Goal: Task Accomplishment & Management: Manage account settings

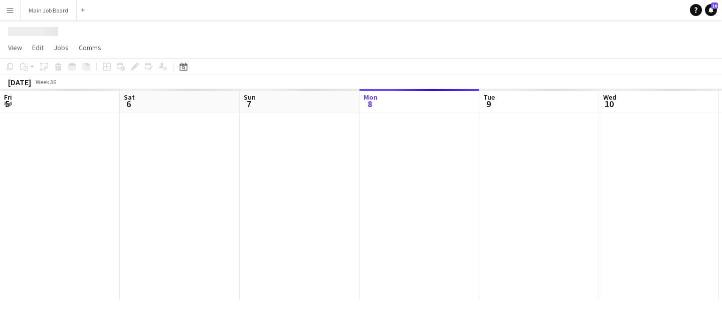
scroll to position [0, 240]
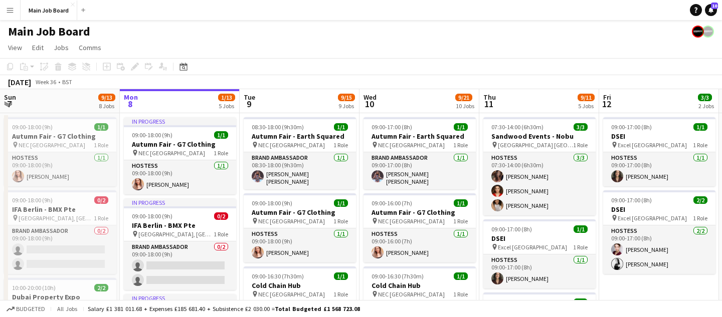
click at [16, 8] on button "Menu" at bounding box center [10, 10] width 20 height 20
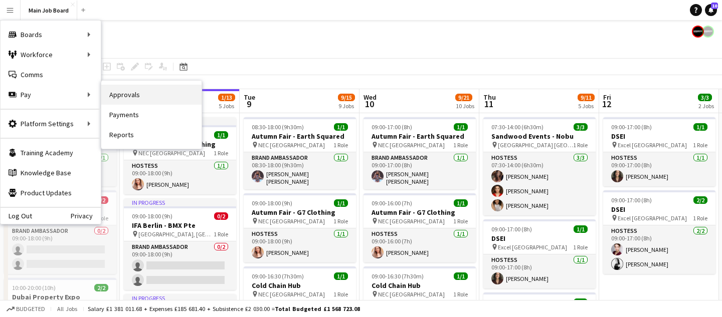
click at [161, 96] on link "Approvals" at bounding box center [151, 95] width 100 height 20
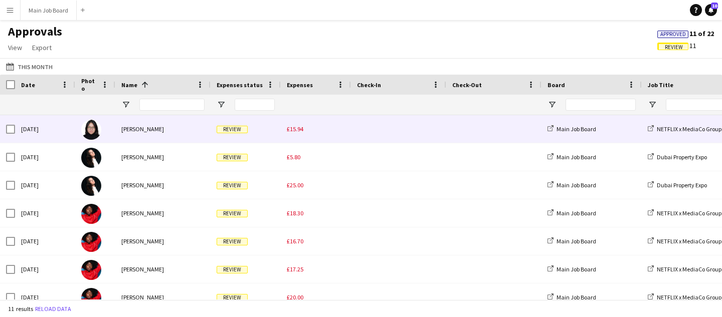
click at [298, 125] on span "£15.94" at bounding box center [295, 129] width 17 height 8
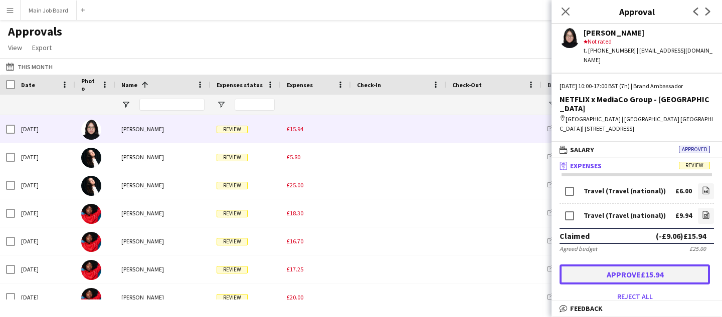
click at [666, 265] on button "Approve £15.94" at bounding box center [635, 275] width 150 height 20
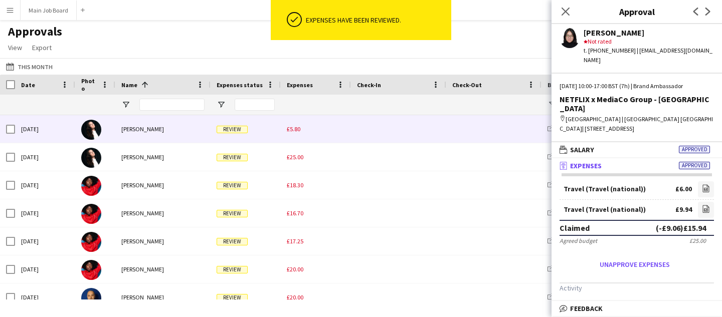
click at [305, 129] on div "£5.80" at bounding box center [316, 129] width 70 height 28
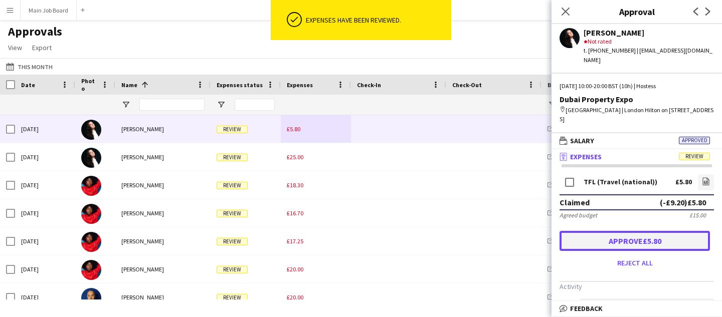
click at [631, 233] on button "Approve £5.80" at bounding box center [635, 241] width 150 height 20
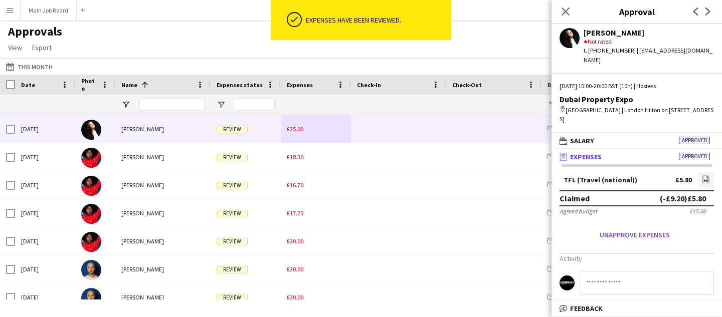
click at [301, 130] on span "£25.00" at bounding box center [295, 129] width 17 height 8
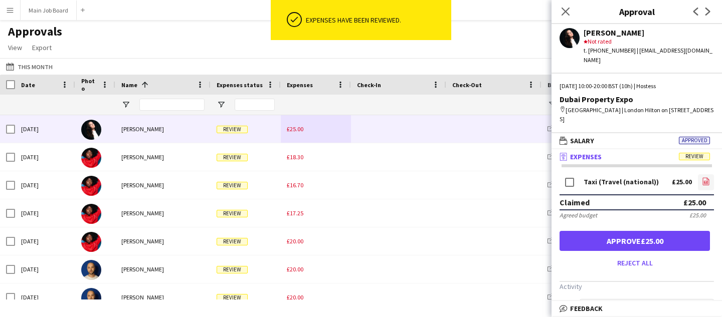
click at [706, 181] on icon at bounding box center [706, 181] width 1 height 1
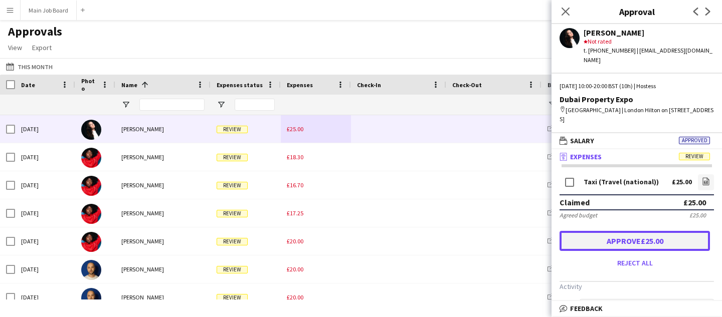
click at [607, 231] on button "Approve £25.00" at bounding box center [635, 241] width 150 height 20
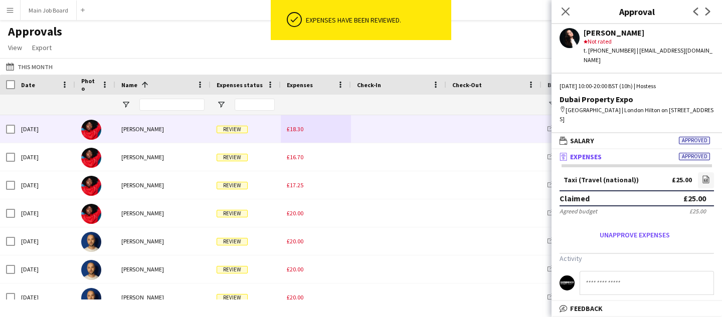
click at [303, 137] on div "£18.30" at bounding box center [316, 129] width 70 height 28
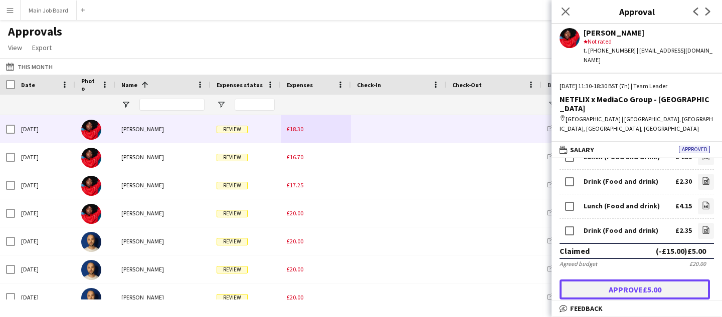
click at [599, 280] on button "Approve £5.00" at bounding box center [635, 290] width 150 height 20
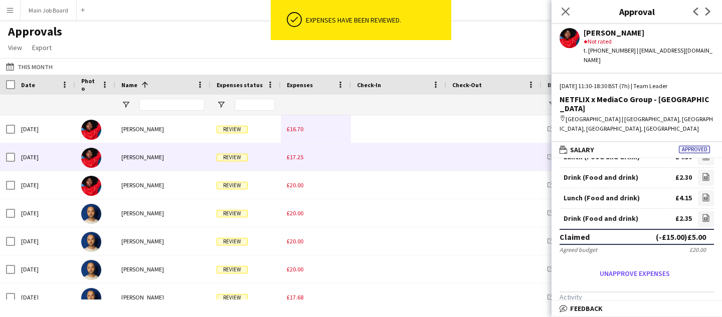
click at [296, 152] on div "£17.25" at bounding box center [316, 157] width 70 height 28
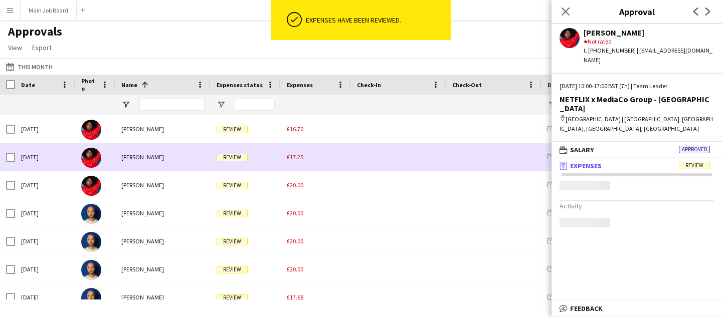
scroll to position [0, 0]
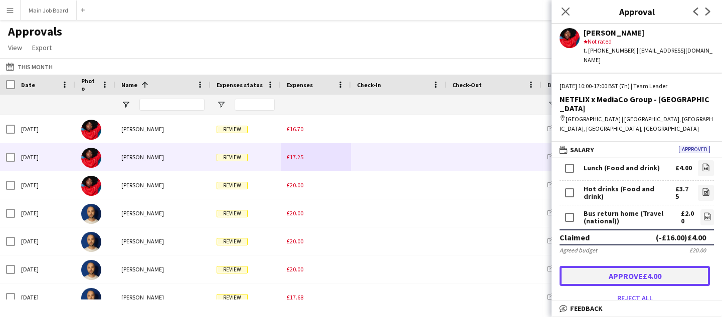
click at [618, 266] on button "Approve £4.00" at bounding box center [635, 276] width 150 height 20
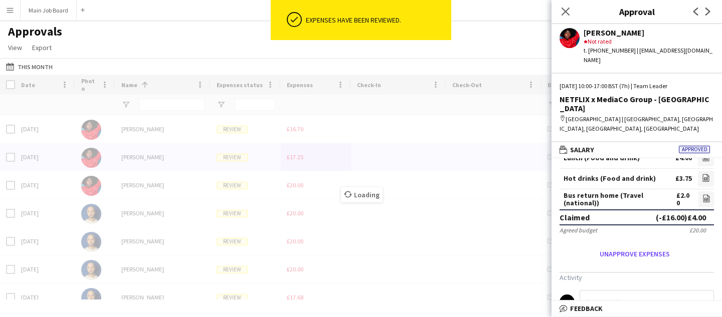
scroll to position [62, 0]
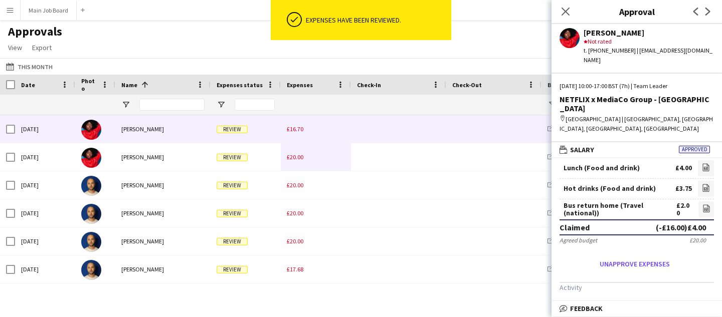
click at [295, 138] on div "£16.70" at bounding box center [316, 129] width 70 height 28
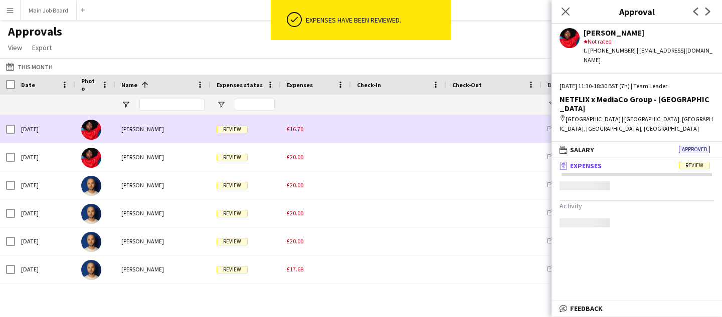
scroll to position [0, 0]
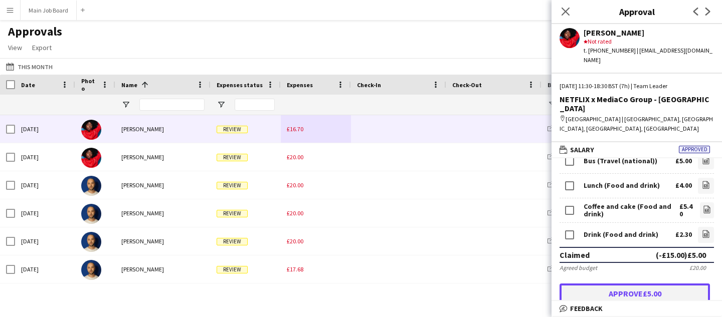
click at [603, 284] on button "Approve £5.00" at bounding box center [635, 294] width 150 height 20
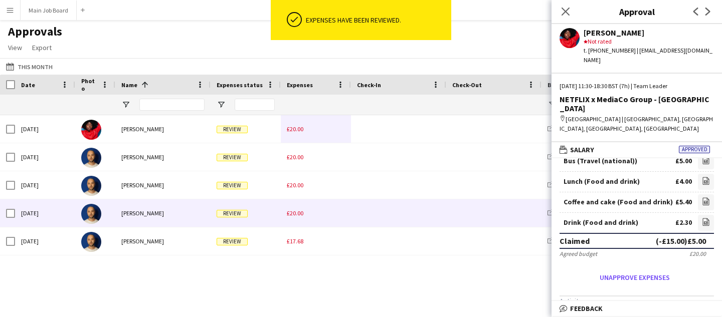
click at [293, 210] on span "£20.00" at bounding box center [295, 214] width 17 height 8
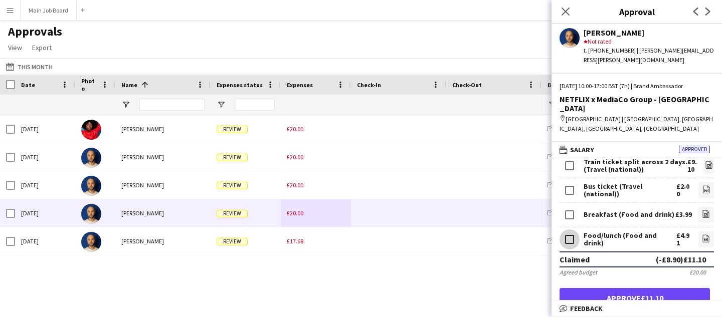
scroll to position [26, 0]
click at [586, 288] on button "Approve £11.10" at bounding box center [635, 298] width 150 height 20
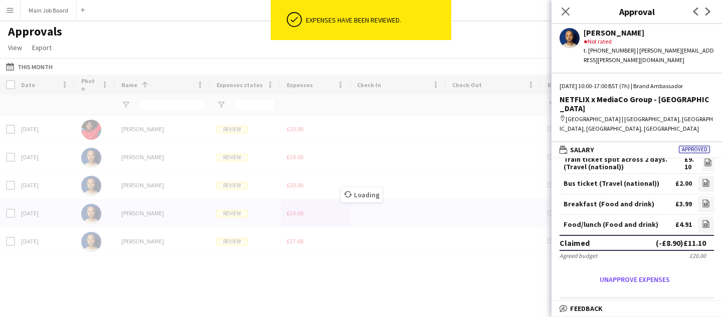
scroll to position [24, 0]
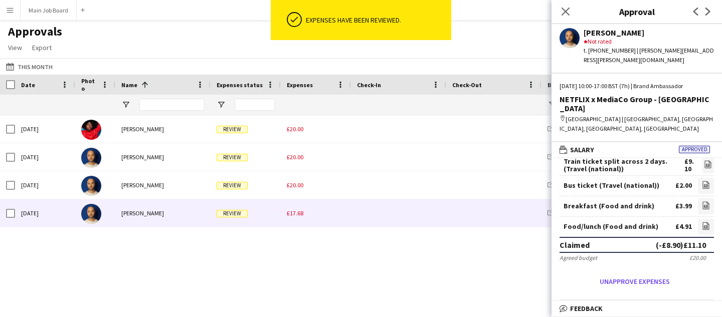
click at [302, 212] on span "£17.68" at bounding box center [295, 214] width 17 height 8
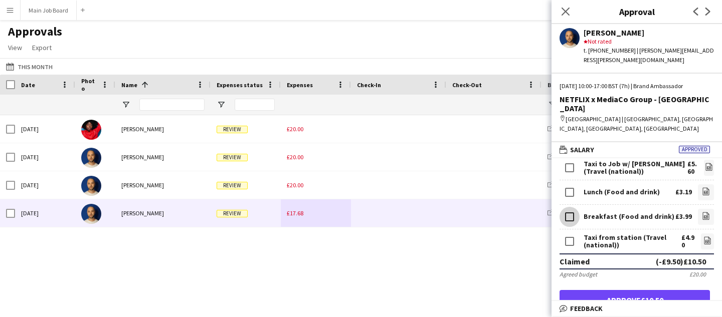
scroll to position [26, 0]
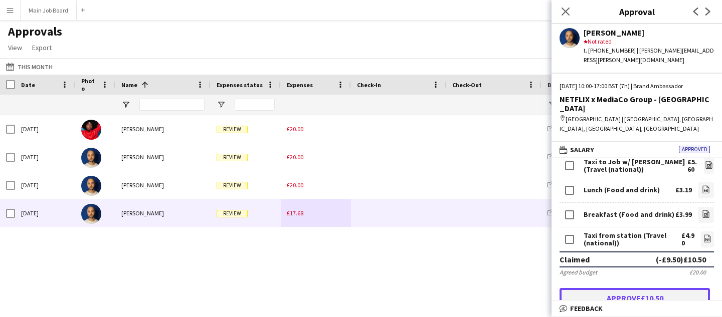
click at [613, 288] on button "Approve £10.50" at bounding box center [635, 298] width 150 height 20
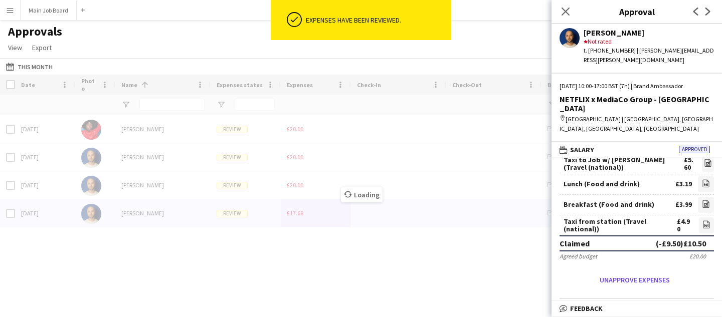
scroll to position [24, 0]
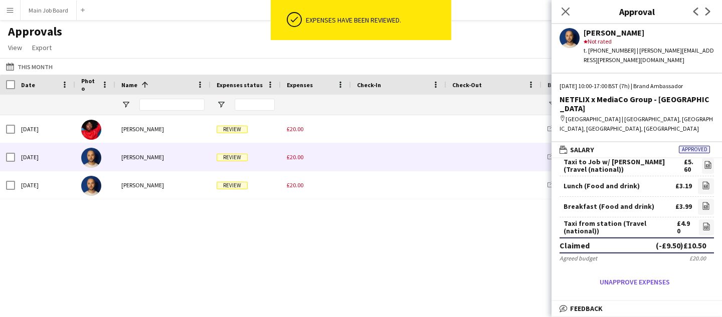
click at [299, 160] on span "£20.00" at bounding box center [295, 157] width 17 height 8
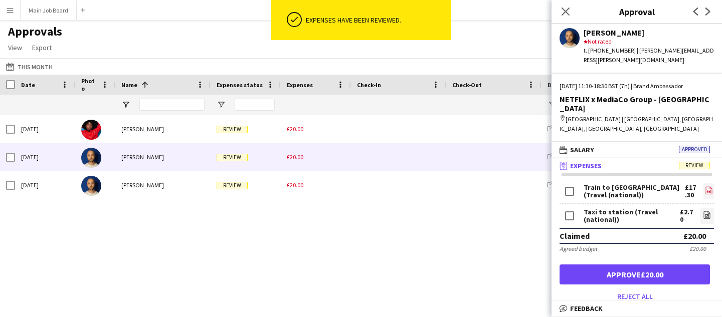
click at [710, 187] on icon "file-image" at bounding box center [709, 191] width 8 height 8
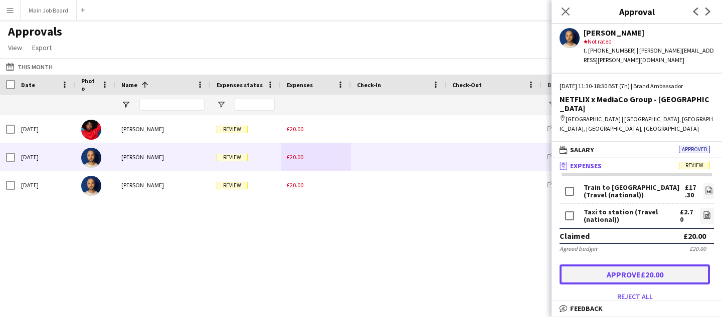
click at [684, 265] on button "Approve £20.00" at bounding box center [635, 275] width 150 height 20
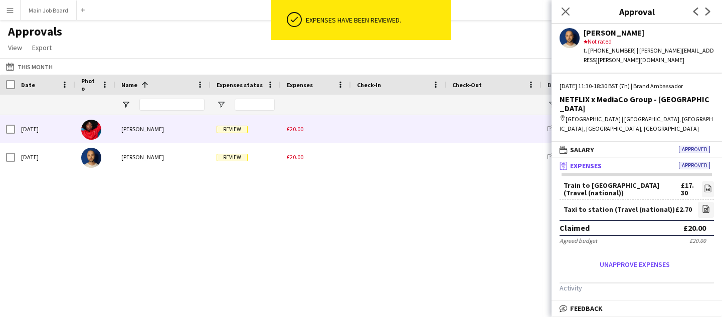
click at [301, 134] on div "£20.00" at bounding box center [316, 129] width 70 height 28
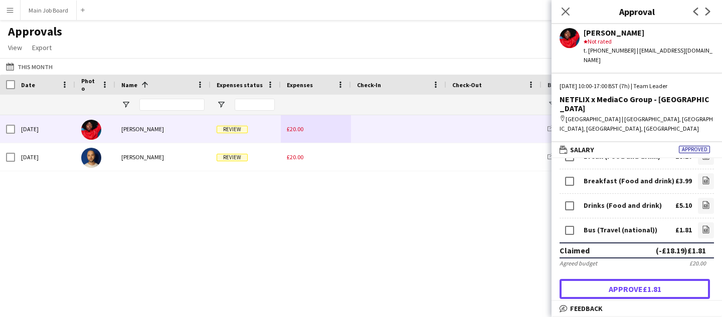
click at [598, 279] on button "Approve £1.81" at bounding box center [635, 289] width 150 height 20
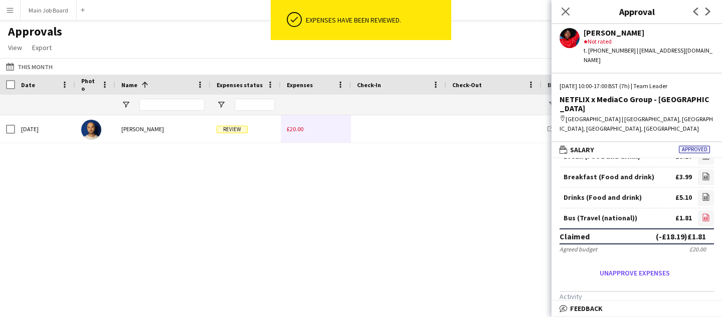
click at [702, 214] on icon "file-image" at bounding box center [706, 218] width 8 height 8
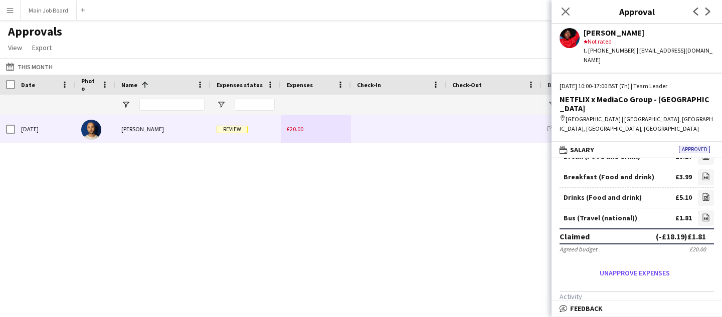
click at [310, 134] on div "£20.00" at bounding box center [316, 129] width 70 height 28
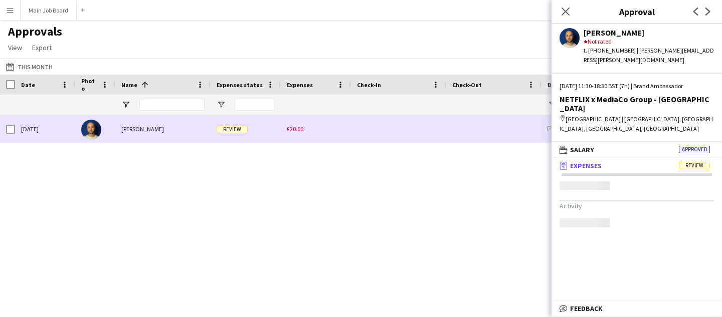
scroll to position [0, 0]
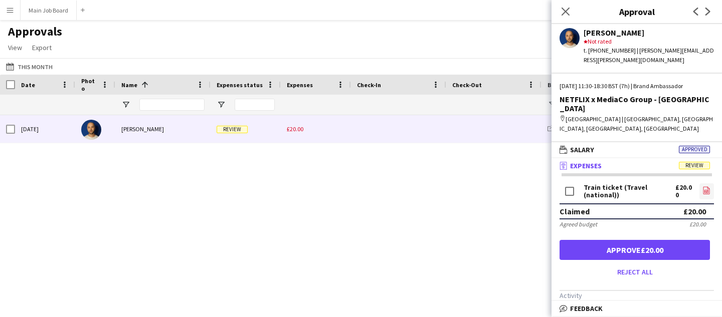
click at [704, 187] on icon at bounding box center [706, 191] width 7 height 8
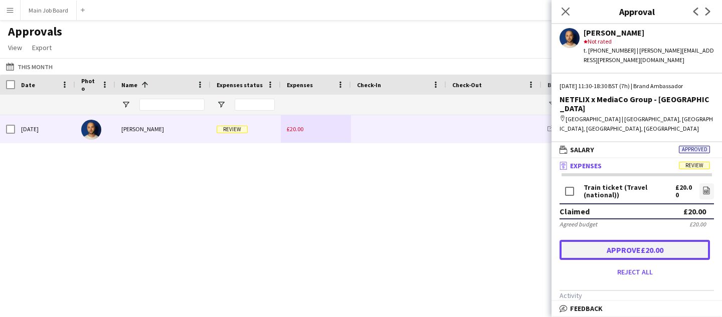
click at [599, 240] on button "Approve £20.00" at bounding box center [635, 250] width 150 height 20
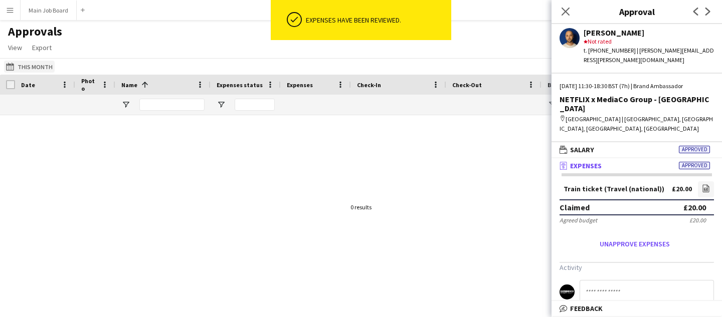
click at [46, 61] on button "This Month This Month" at bounding box center [29, 67] width 51 height 12
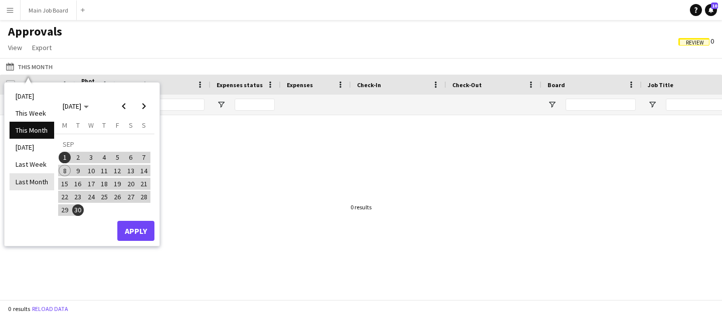
click at [40, 181] on li "Last Month" at bounding box center [32, 181] width 45 height 17
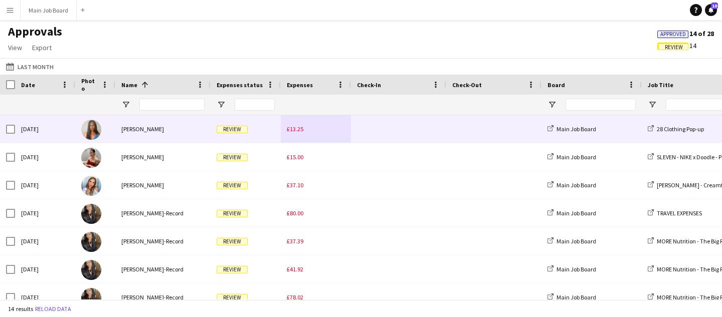
click at [291, 126] on span "£13.25" at bounding box center [295, 129] width 17 height 8
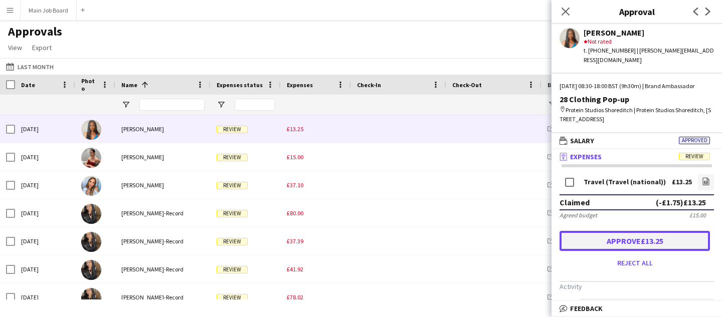
click at [647, 242] on button "Approve £13.25" at bounding box center [635, 241] width 150 height 20
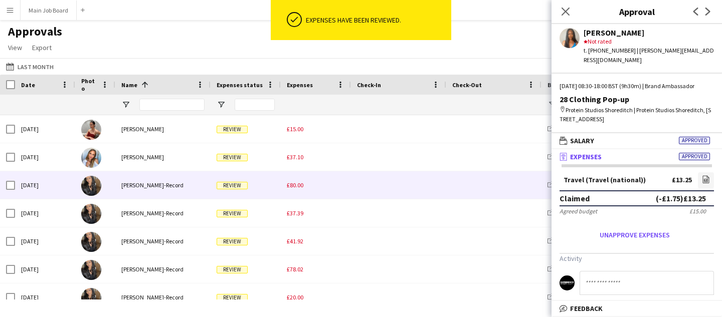
click at [304, 189] on div "£80.00" at bounding box center [316, 185] width 70 height 28
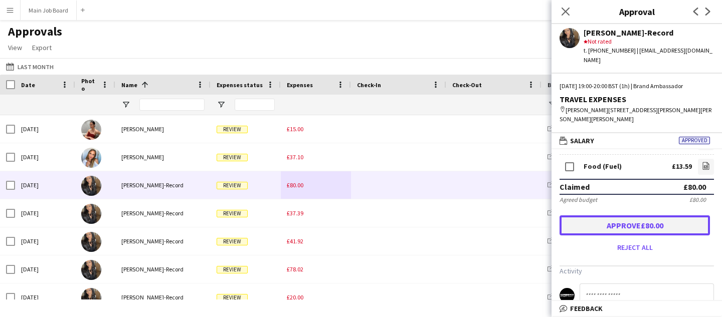
click at [610, 227] on button "Approve £80.00" at bounding box center [635, 226] width 150 height 20
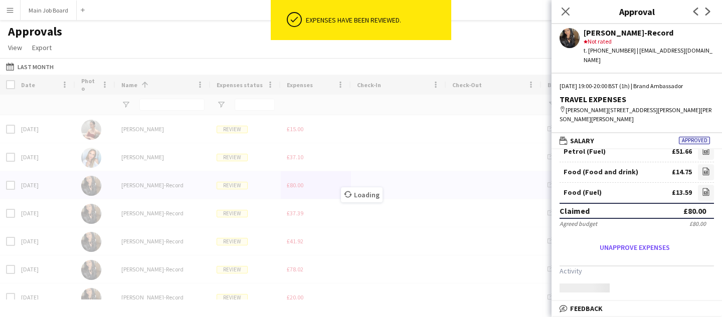
scroll to position [59, 0]
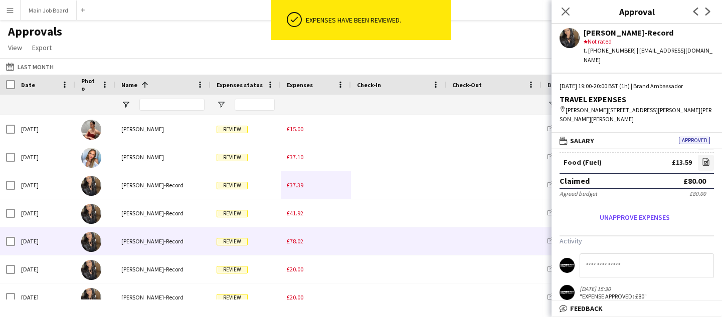
click at [294, 244] on span "£78.02" at bounding box center [295, 242] width 17 height 8
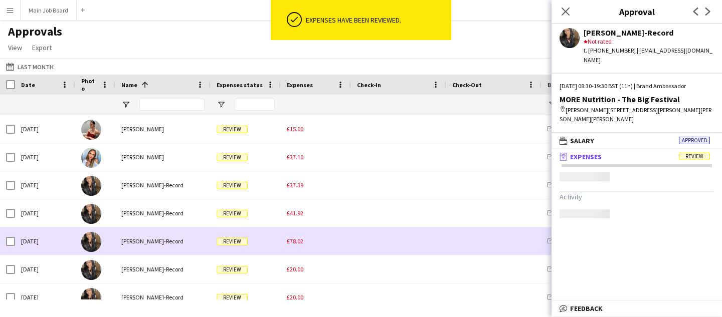
scroll to position [0, 0]
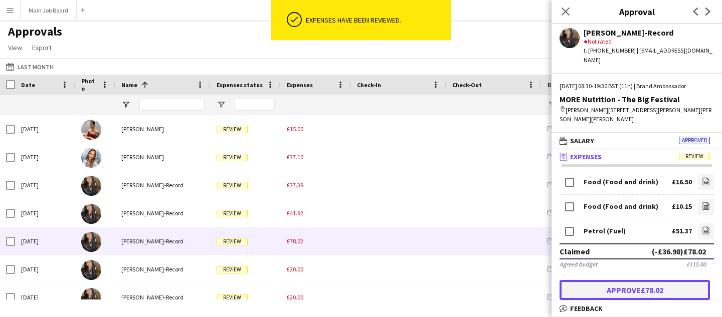
click at [620, 287] on button "Approve £78.02" at bounding box center [635, 290] width 150 height 20
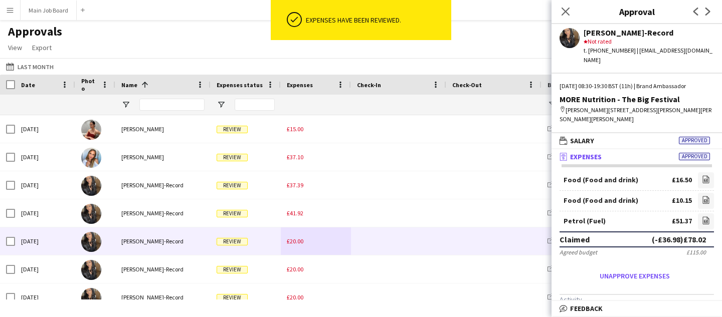
click at [291, 246] on div "£20.00" at bounding box center [316, 242] width 70 height 28
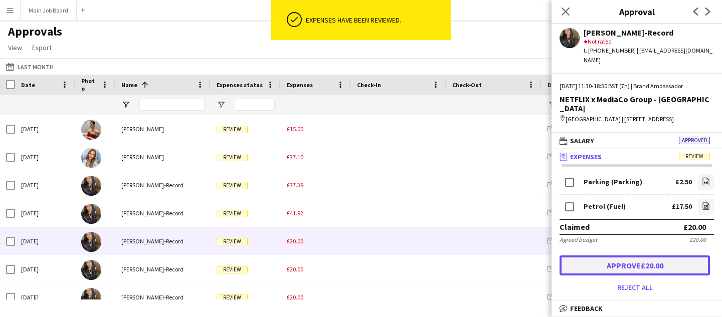
click at [631, 256] on button "Approve £20.00" at bounding box center [635, 266] width 150 height 20
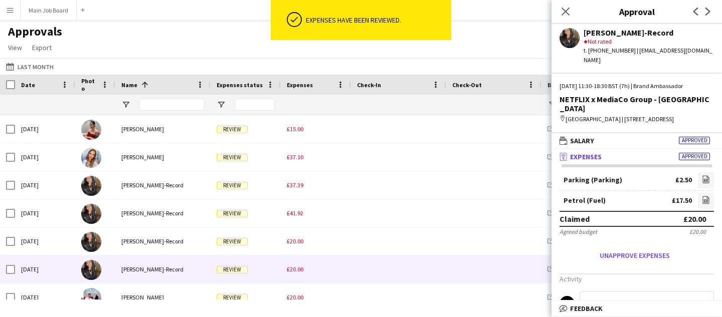
click at [298, 272] on span "£20.00" at bounding box center [295, 270] width 17 height 8
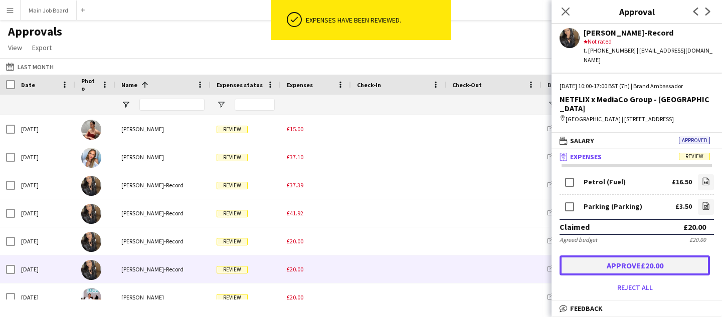
click at [660, 262] on button "Approve £20.00" at bounding box center [635, 266] width 150 height 20
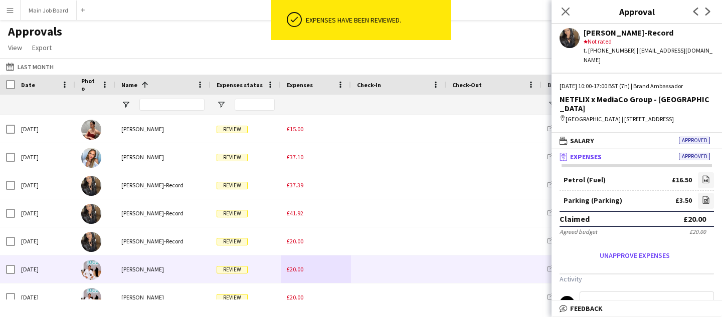
click at [293, 255] on div "£20.00" at bounding box center [316, 242] width 70 height 28
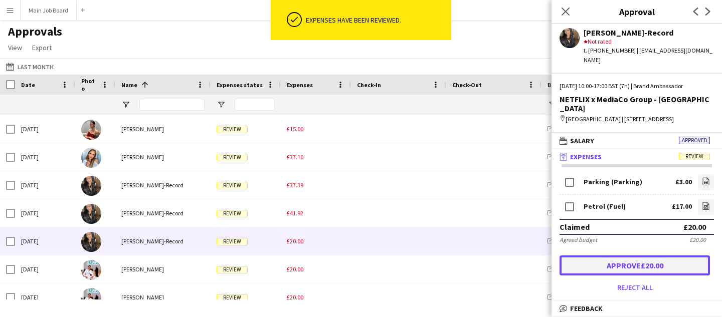
click at [586, 261] on button "Approve £20.00" at bounding box center [635, 266] width 150 height 20
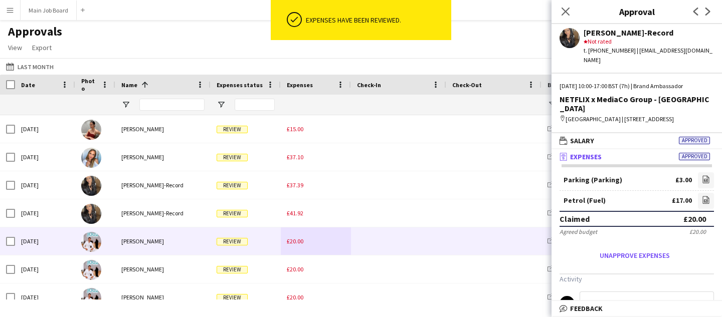
click at [294, 242] on span "£20.00" at bounding box center [295, 242] width 17 height 8
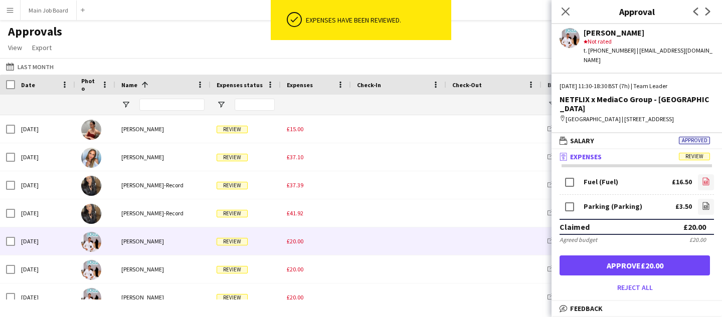
click at [706, 177] on icon "file-image" at bounding box center [706, 181] width 8 height 8
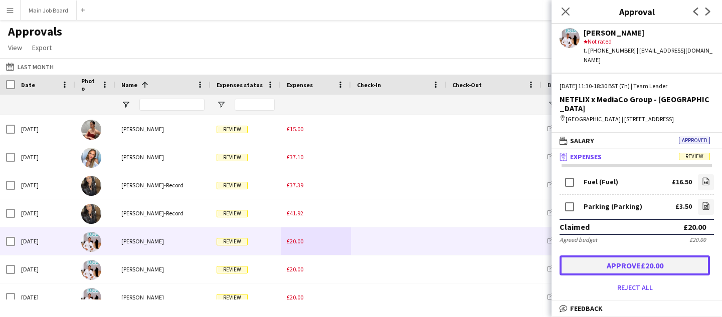
click at [639, 256] on button "Approve £20.00" at bounding box center [635, 266] width 150 height 20
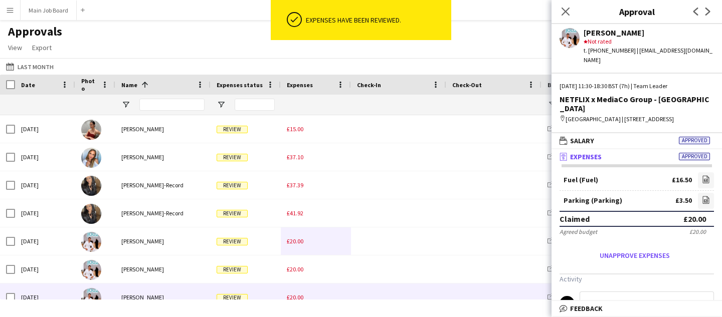
click at [302, 299] on span "£20.00" at bounding box center [295, 298] width 17 height 8
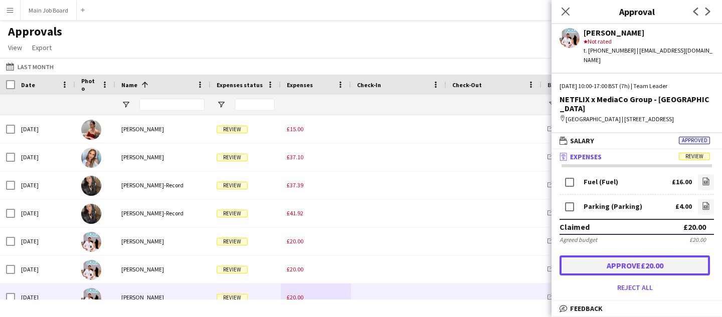
click at [675, 259] on button "Approve £20.00" at bounding box center [635, 266] width 150 height 20
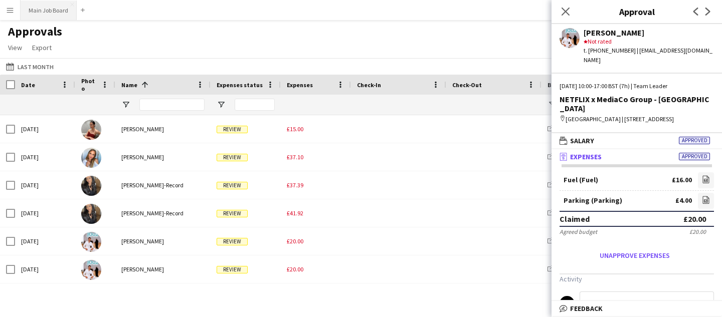
click at [40, 3] on button "Main Job Board Close" at bounding box center [49, 11] width 56 height 20
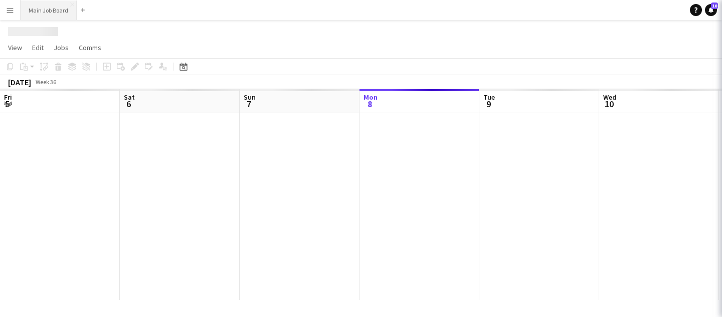
scroll to position [0, 240]
